Goal: Task Accomplishment & Management: Manage account settings

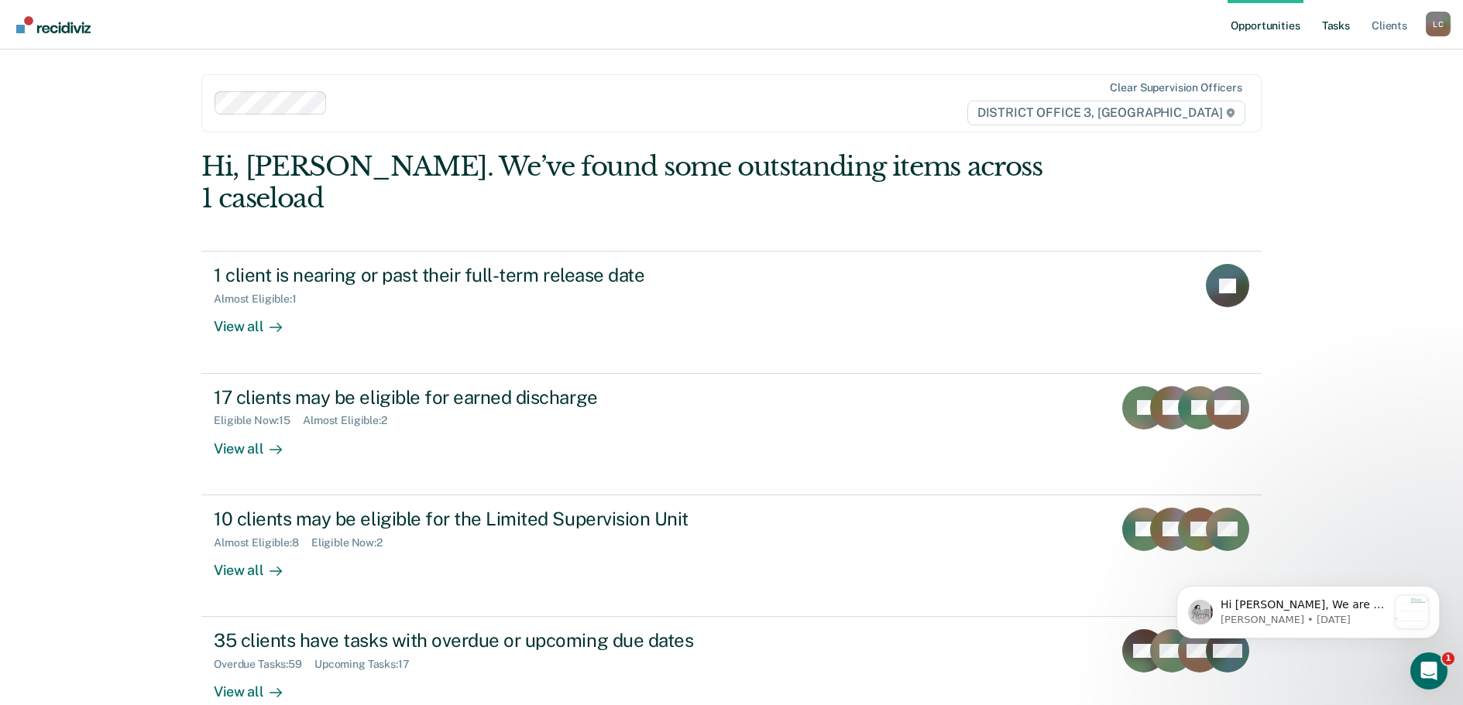
click at [1332, 25] on link "Tasks" at bounding box center [1336, 25] width 34 height 50
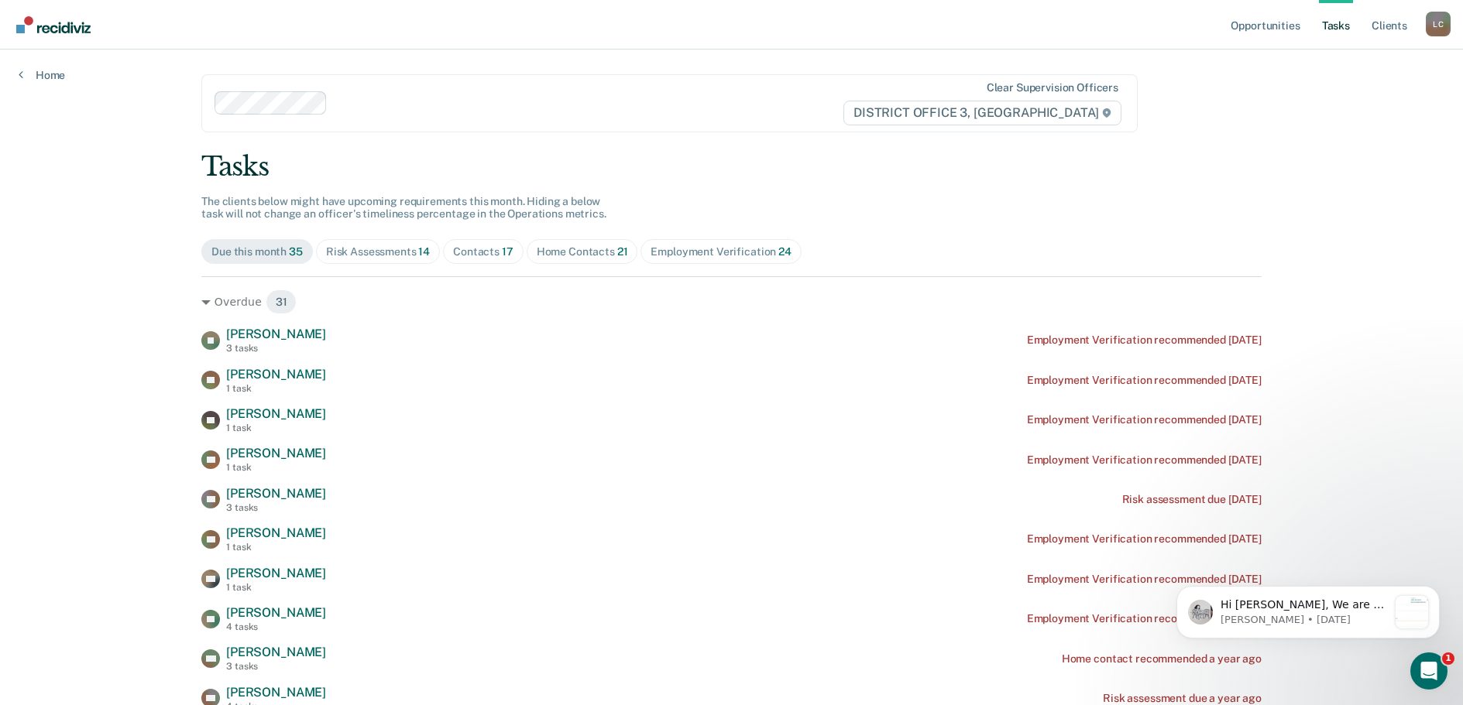
click at [465, 251] on div "Contacts 17" at bounding box center [483, 251] width 60 height 13
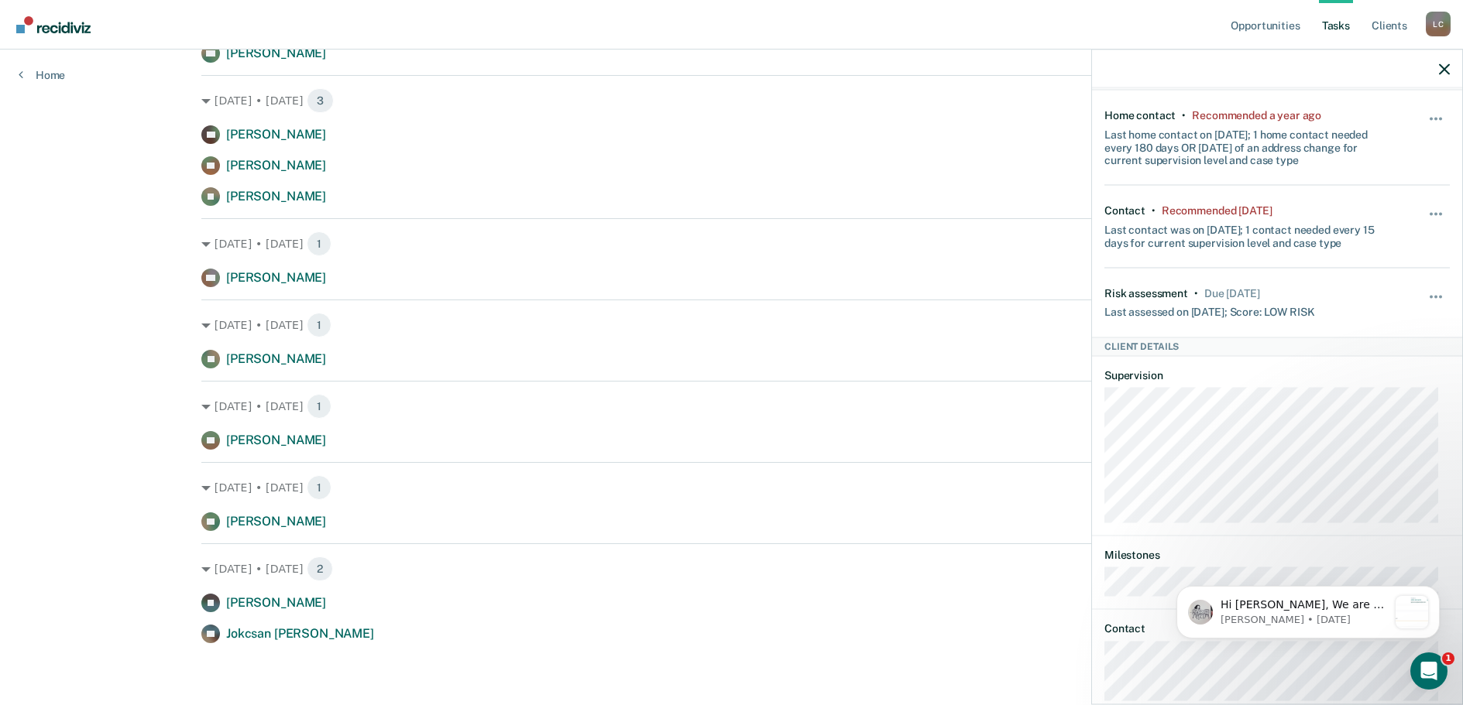
scroll to position [149, 0]
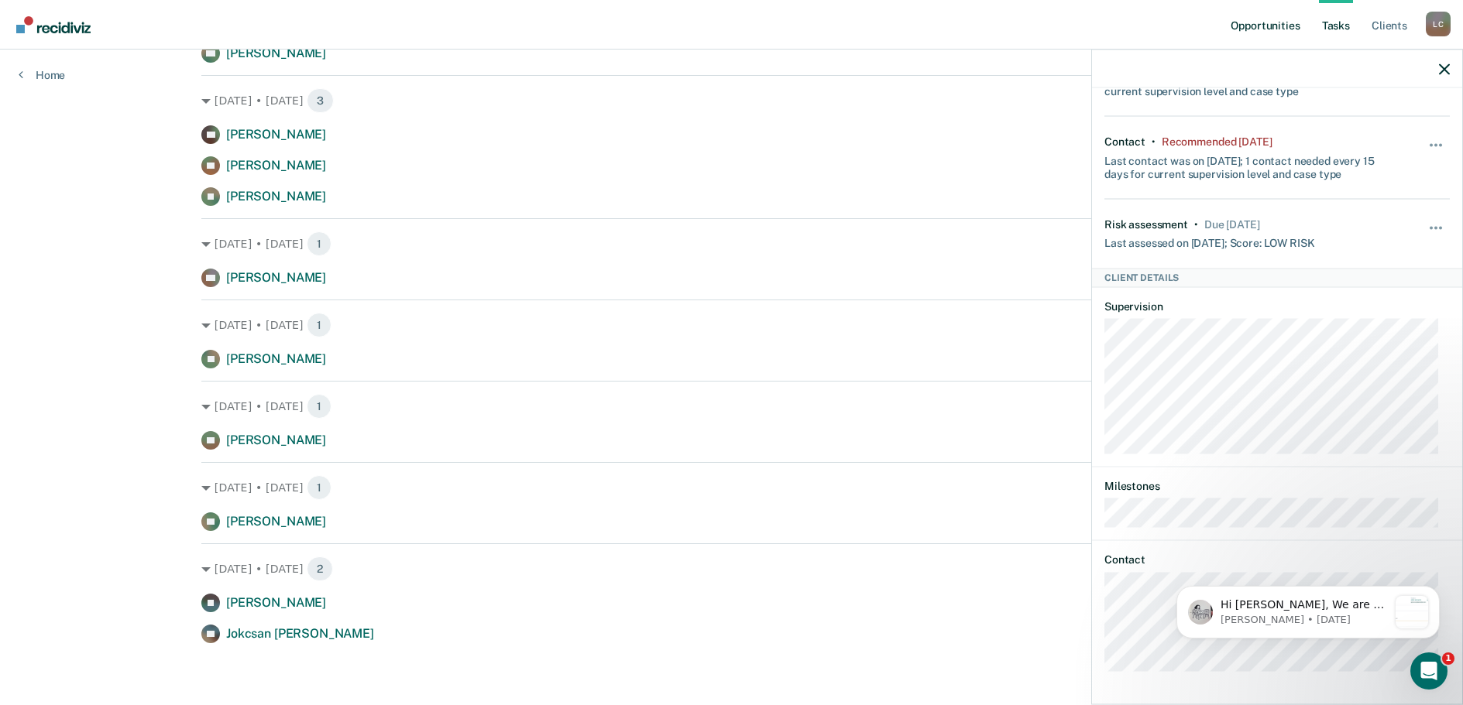
click at [1273, 24] on link "Opportunities" at bounding box center [1264, 25] width 75 height 50
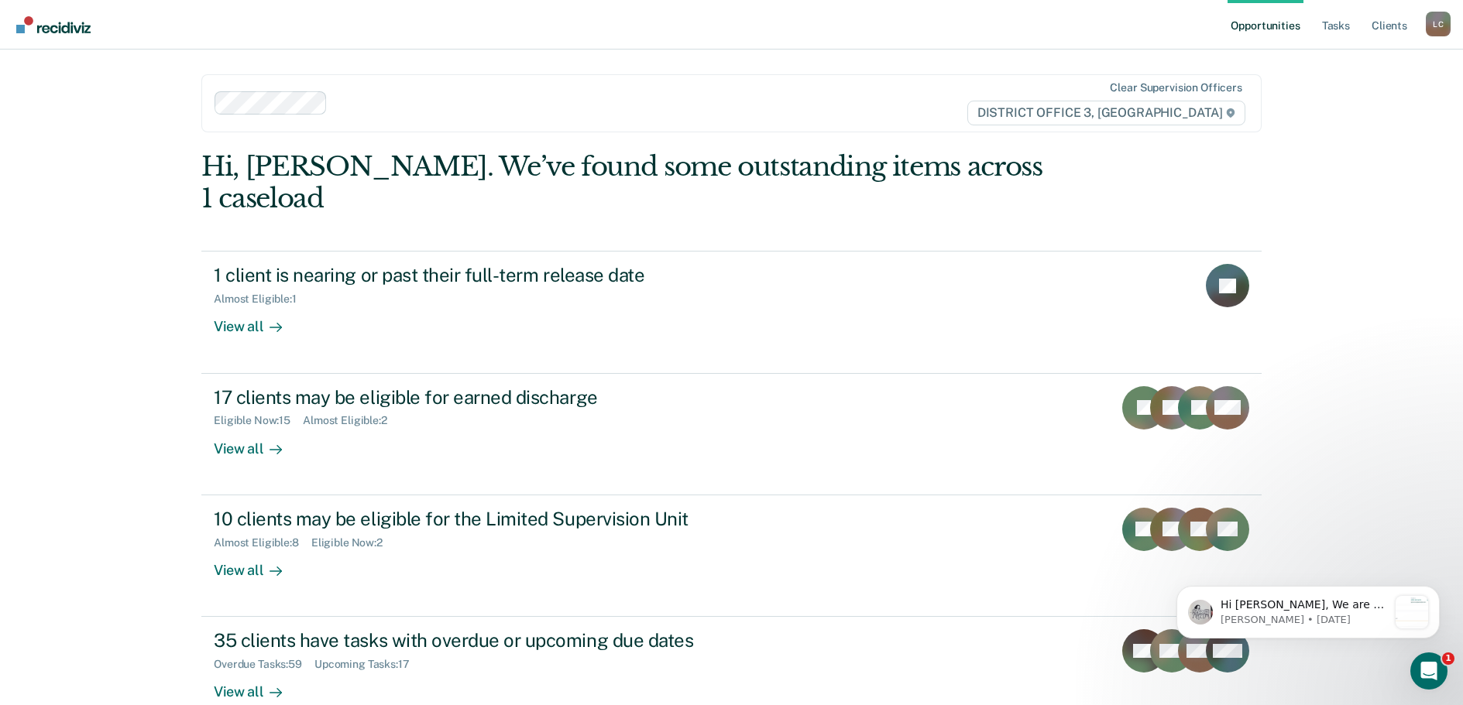
click at [1252, 26] on link "Opportunities" at bounding box center [1264, 25] width 75 height 50
click at [1330, 22] on link "Tasks" at bounding box center [1336, 25] width 34 height 50
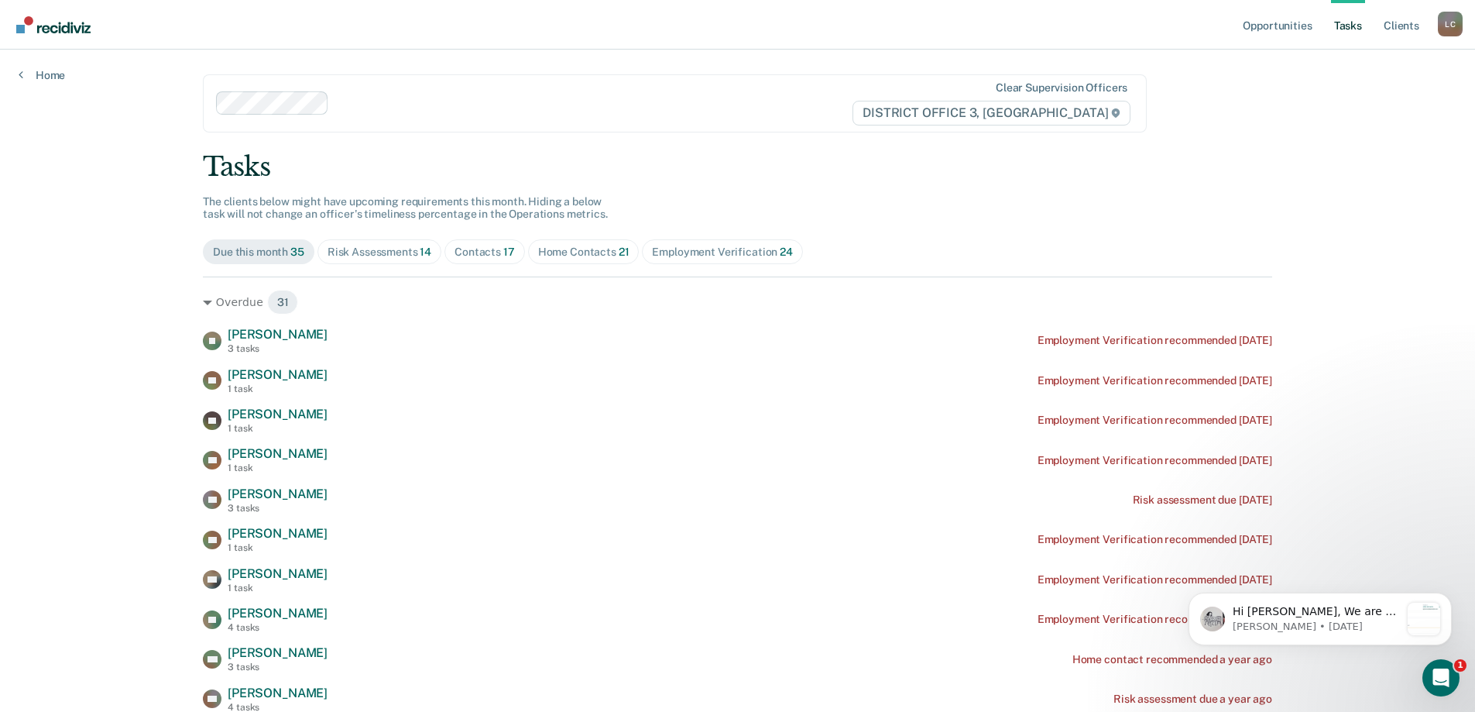
click at [475, 249] on div "Contacts 17" at bounding box center [485, 251] width 60 height 13
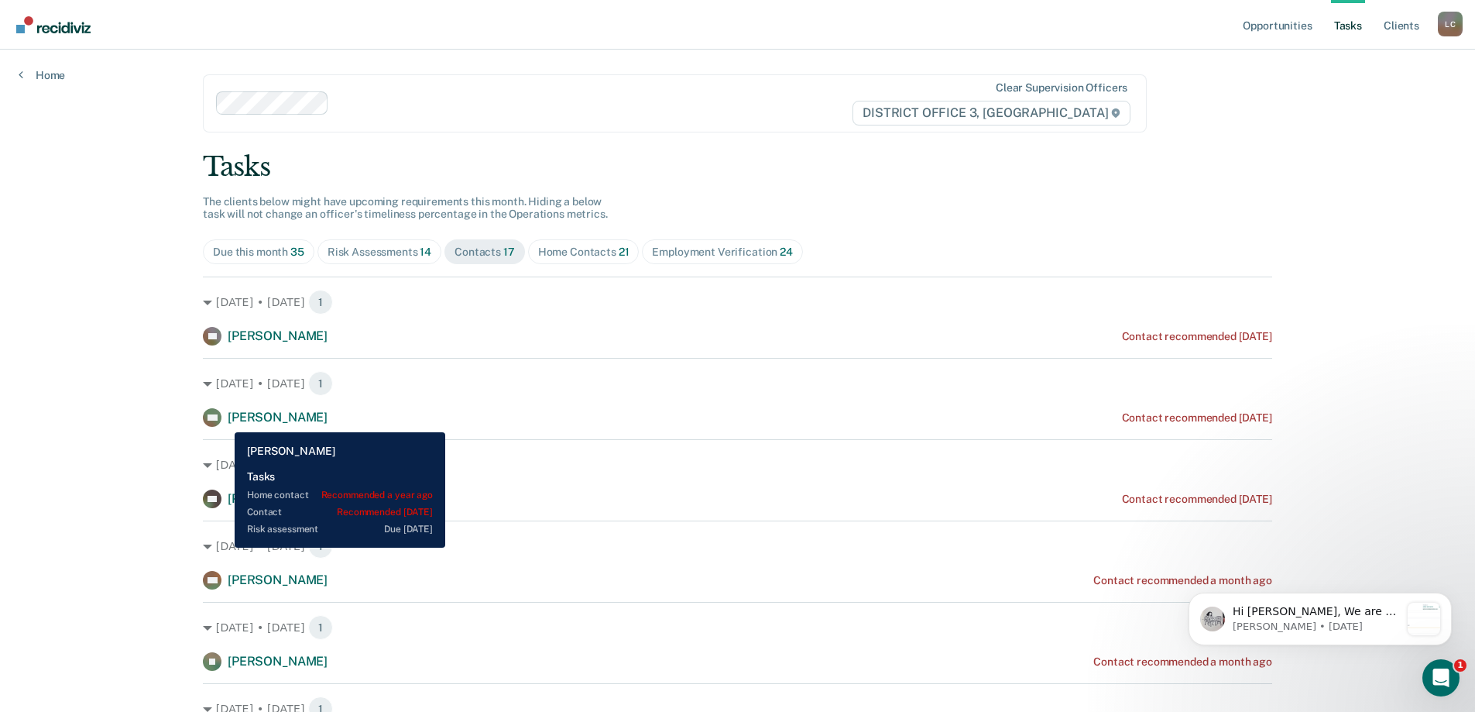
click at [228, 417] on span "[PERSON_NAME]" at bounding box center [278, 417] width 100 height 15
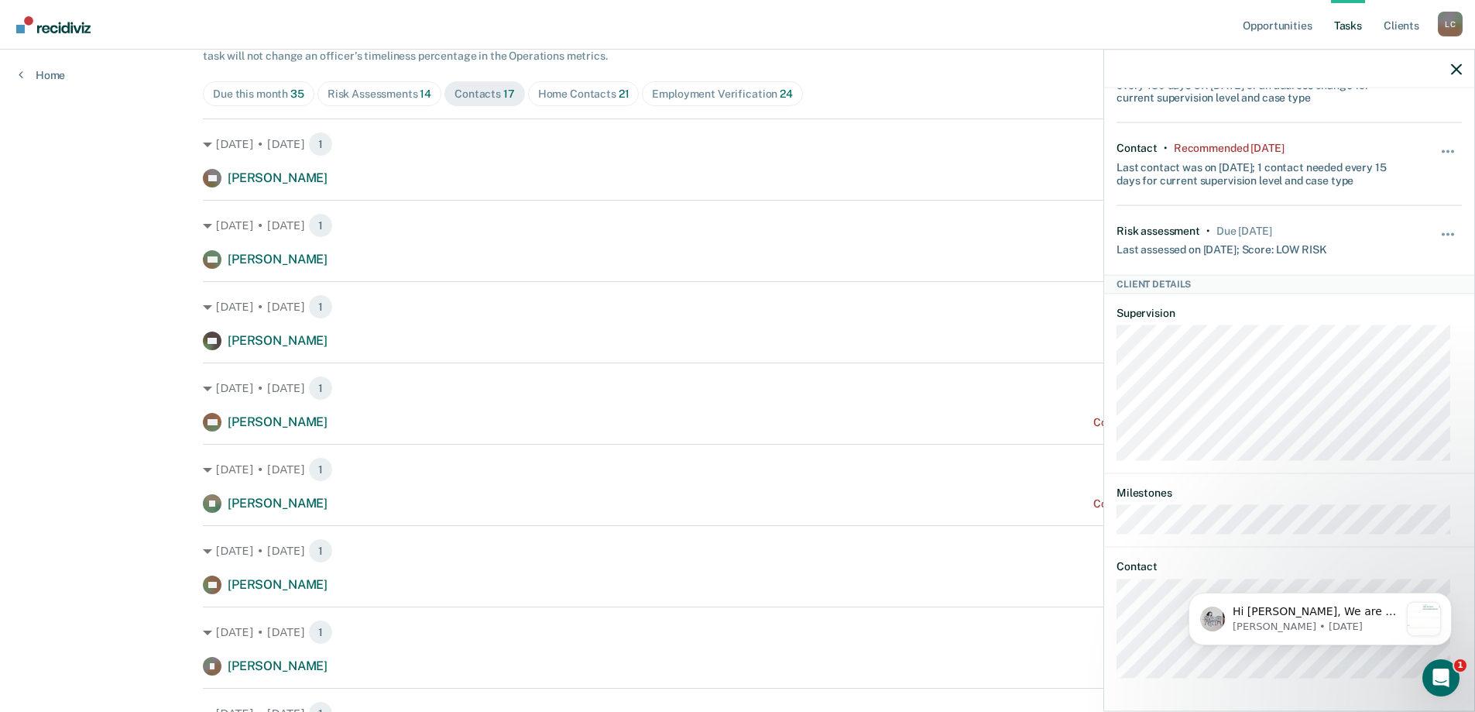
scroll to position [149, 0]
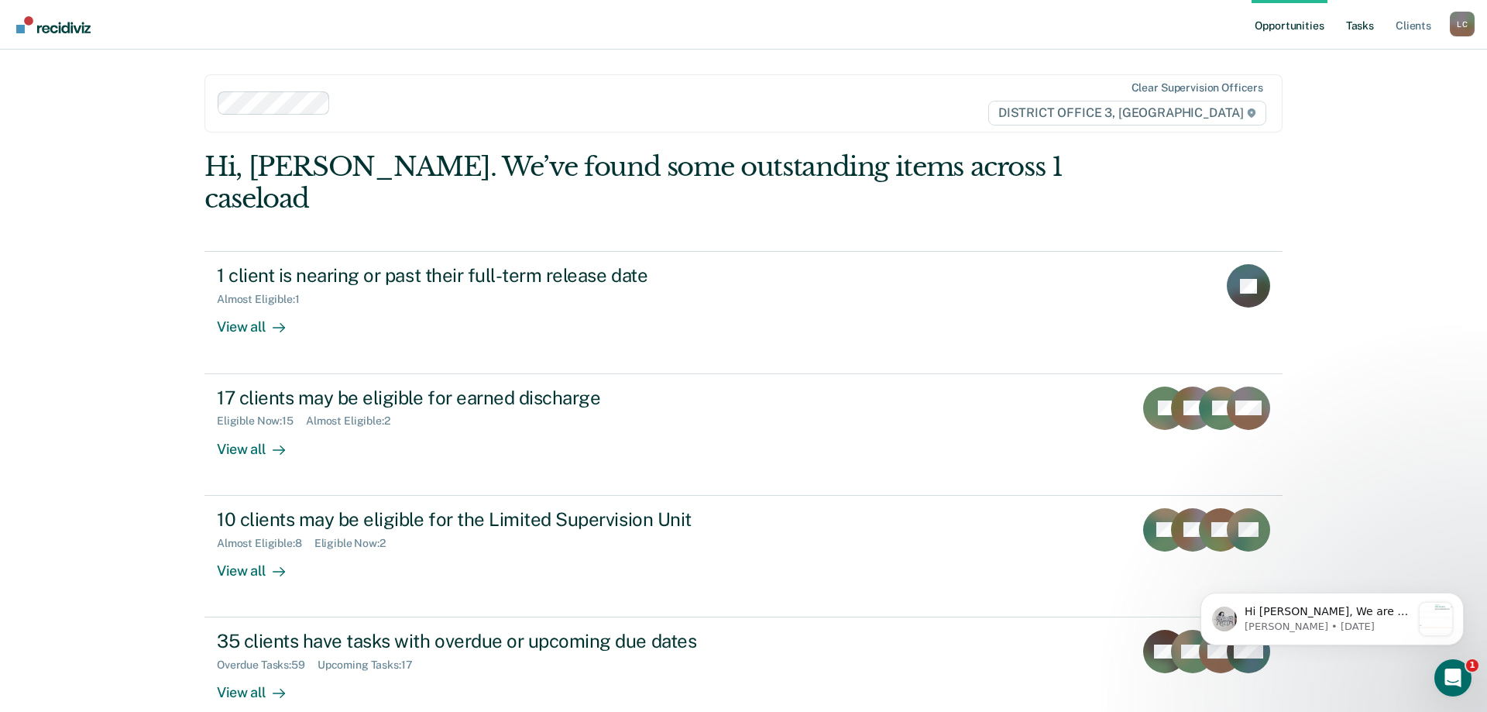
click at [1364, 18] on link "Tasks" at bounding box center [1360, 25] width 34 height 50
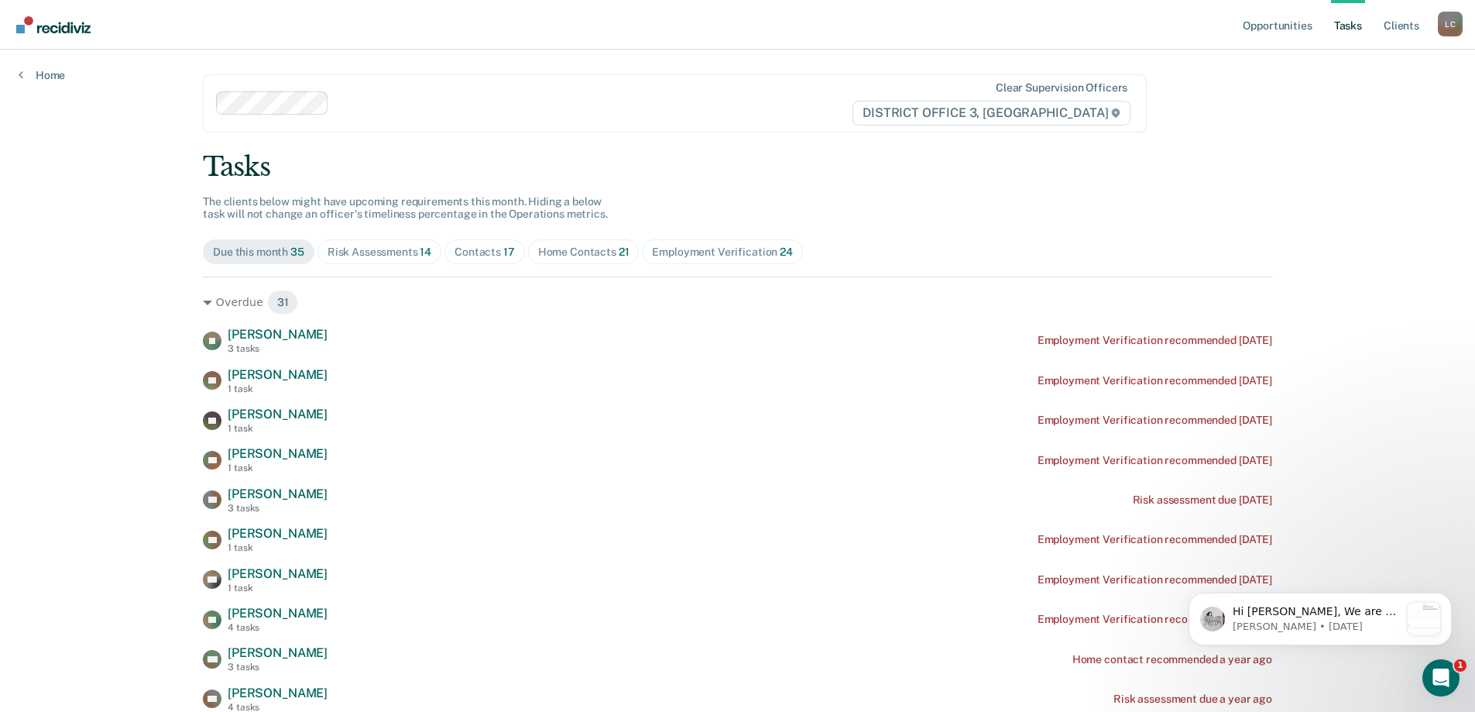
click at [478, 249] on div "Contacts 17" at bounding box center [485, 251] width 60 height 13
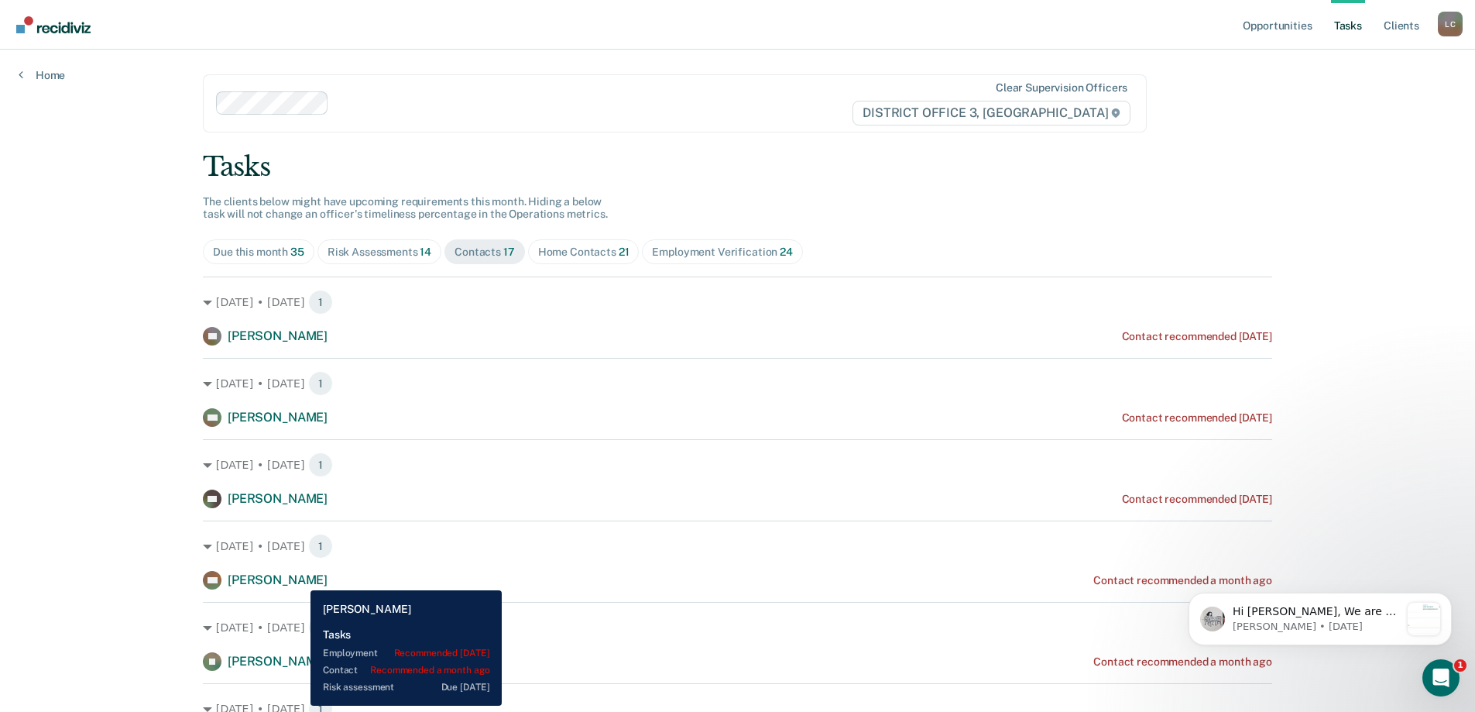
click at [299, 578] on span "Maria Vannortwick" at bounding box center [278, 579] width 100 height 15
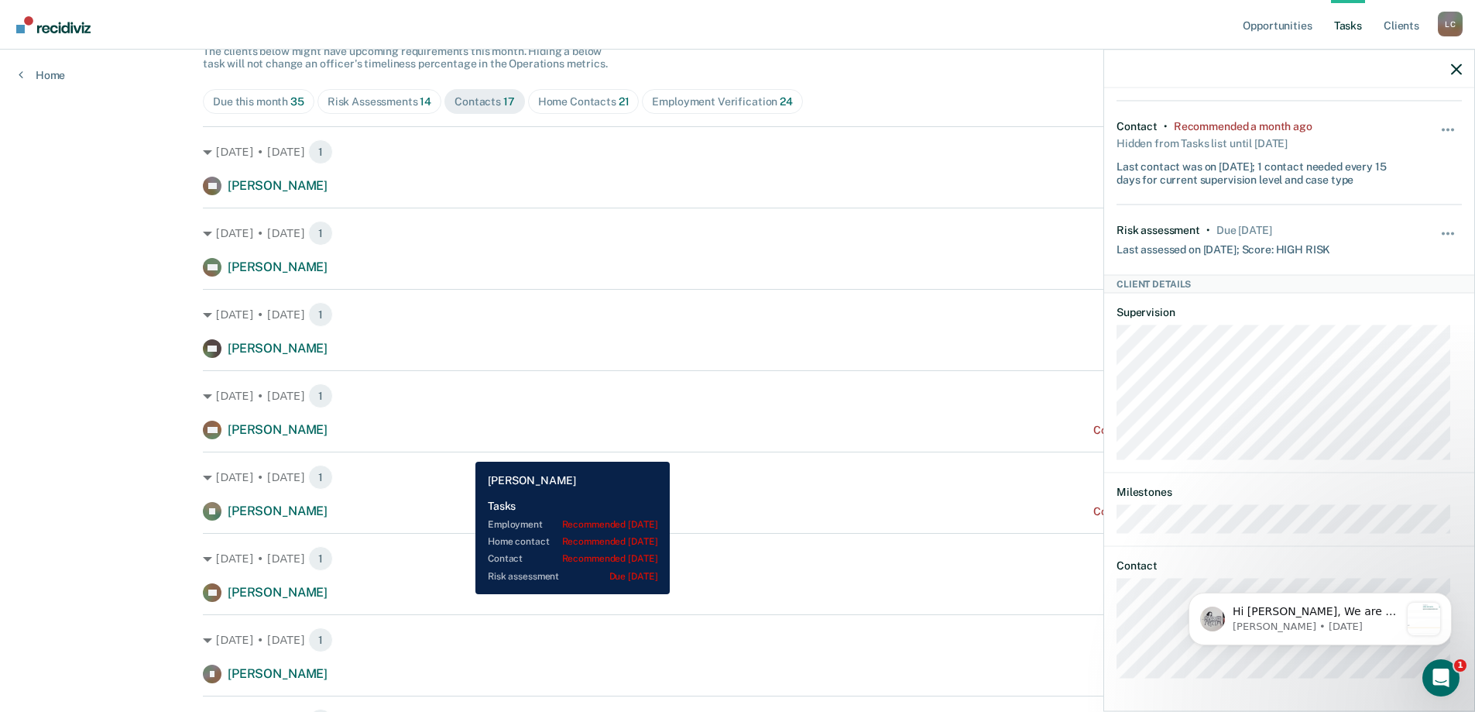
scroll to position [149, 0]
